Goal: Book appointment/travel/reservation

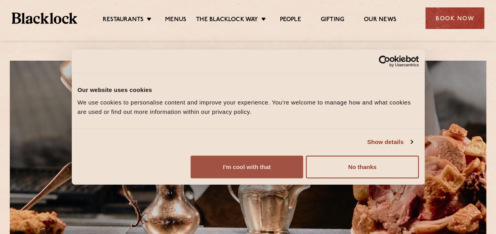
click at [303, 178] on button "I'm cool with that" at bounding box center [246, 167] width 112 height 23
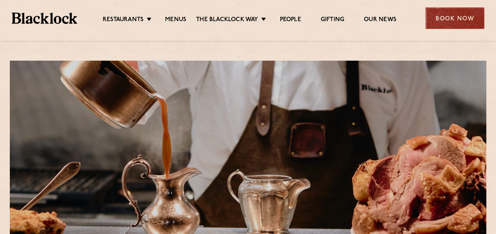
click at [447, 16] on div "Book Now" at bounding box center [454, 18] width 59 height 22
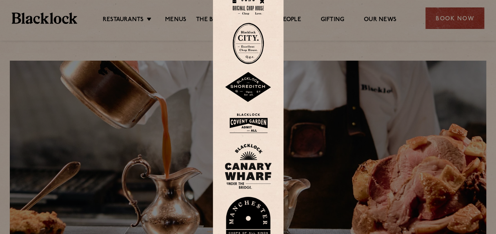
click at [239, 122] on img at bounding box center [247, 122] width 47 height 25
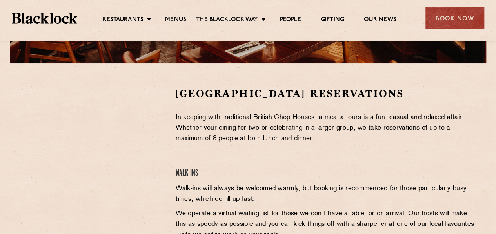
scroll to position [230, 0]
